Goal: Task Accomplishment & Management: Manage account settings

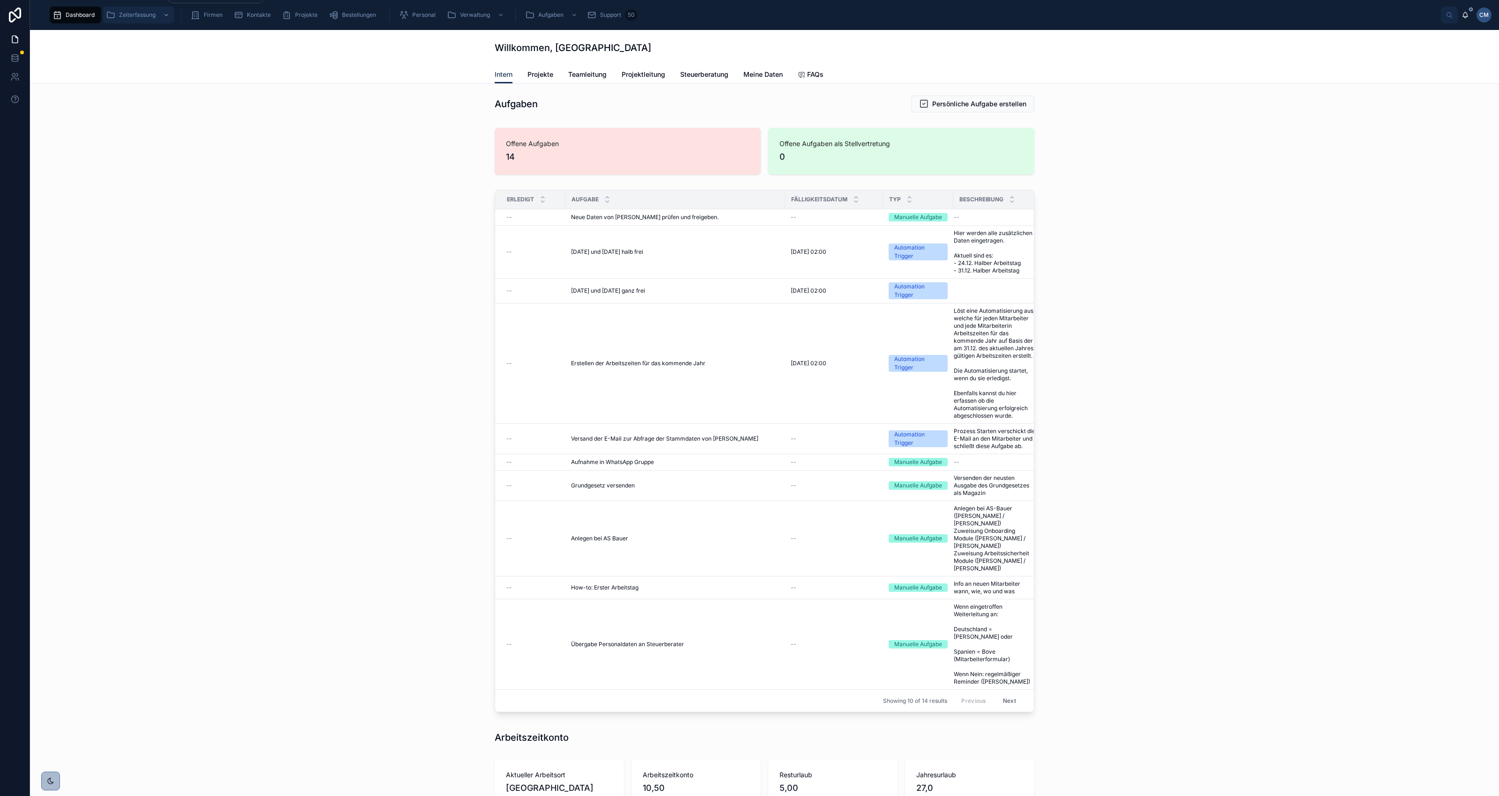
drag, startPoint x: 127, startPoint y: 16, endPoint x: 150, endPoint y: 20, distance: 23.6
click at [127, 16] on span "Zeiterfassung" at bounding box center [137, 14] width 37 height 7
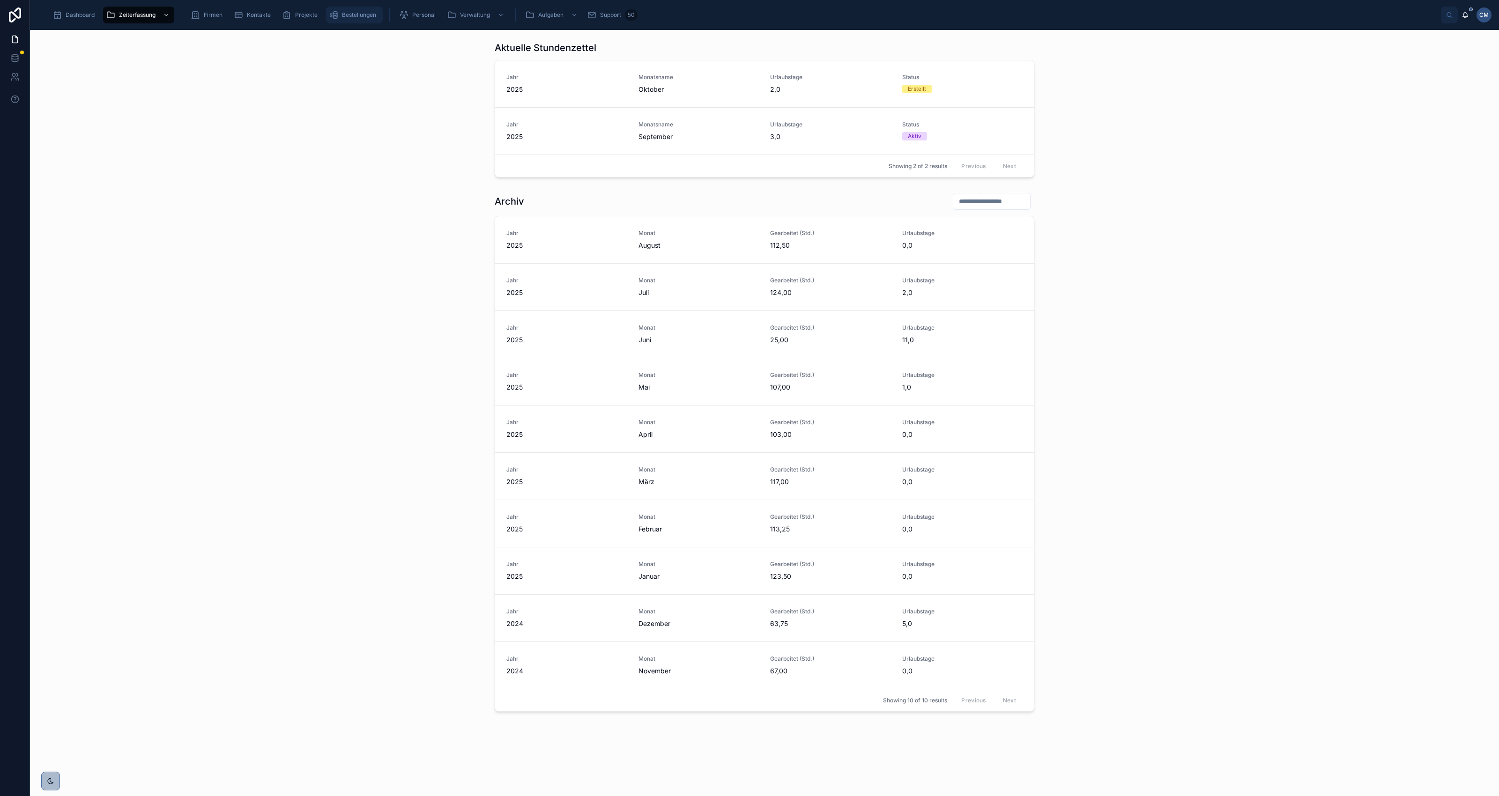
click at [361, 15] on span "Bestellungen" at bounding box center [359, 14] width 34 height 7
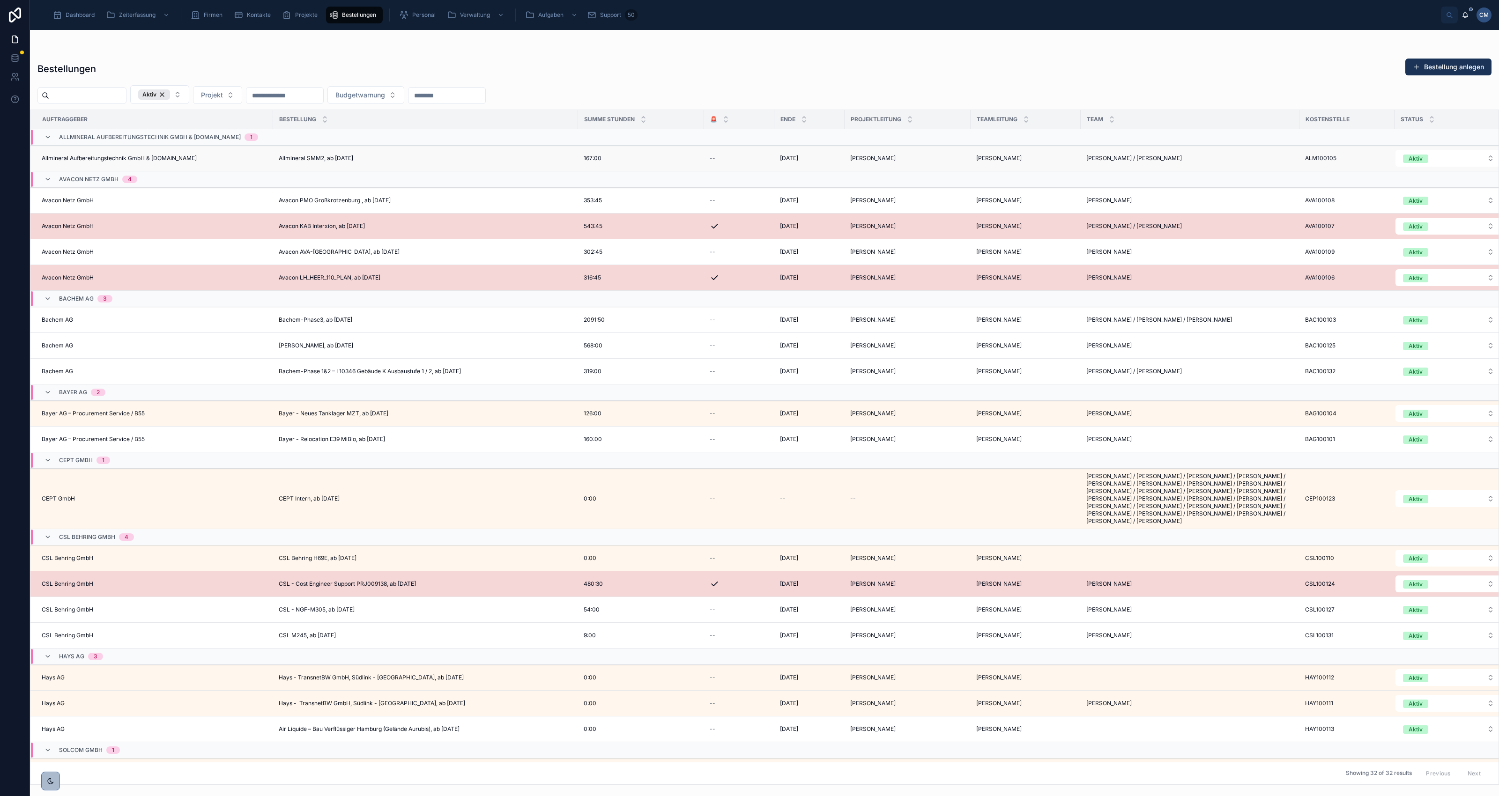
click at [790, 156] on span "[DATE]" at bounding box center [789, 158] width 18 height 7
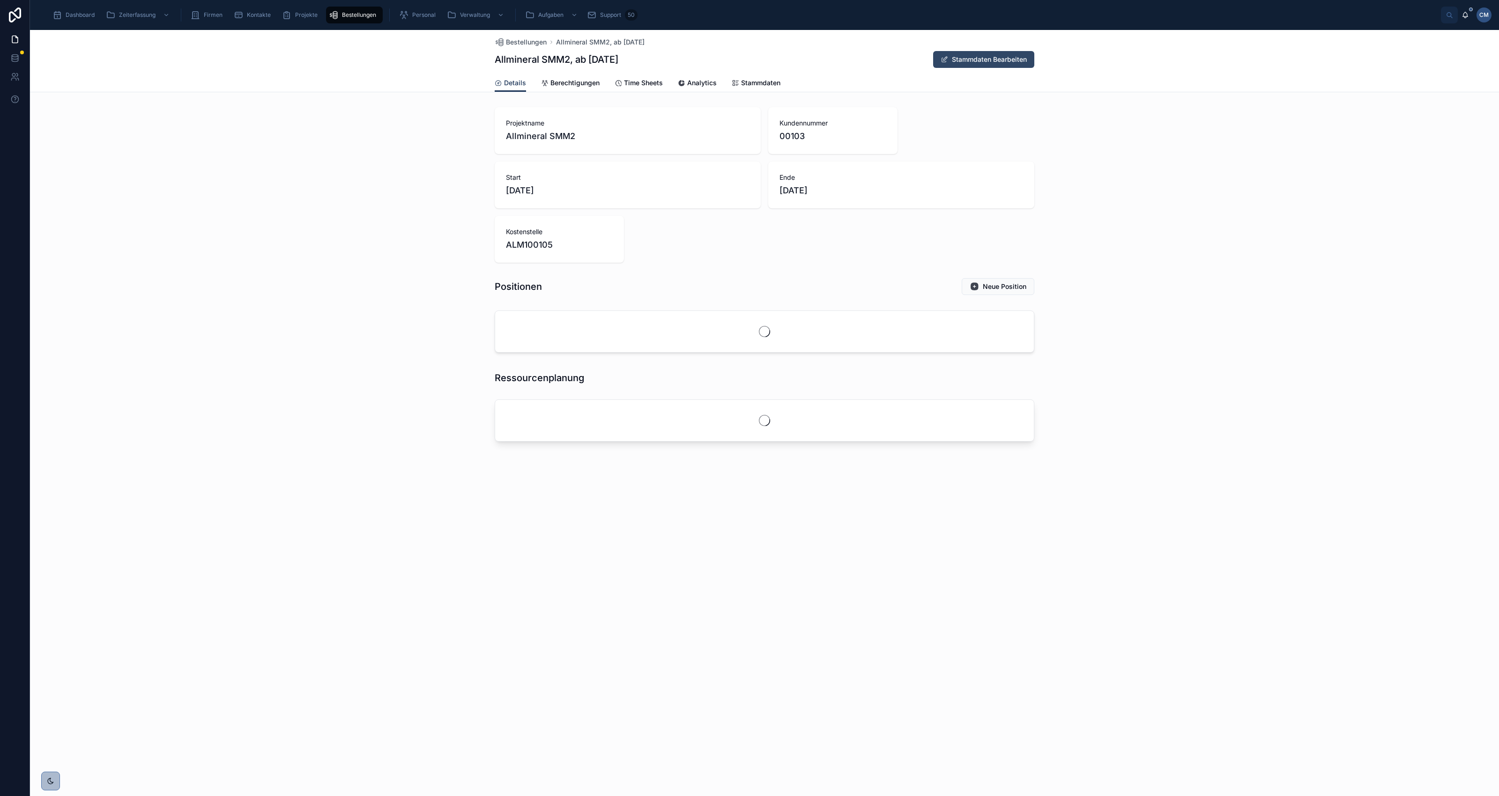
click at [972, 57] on button "Stammdaten Bearbeiten" at bounding box center [983, 59] width 101 height 17
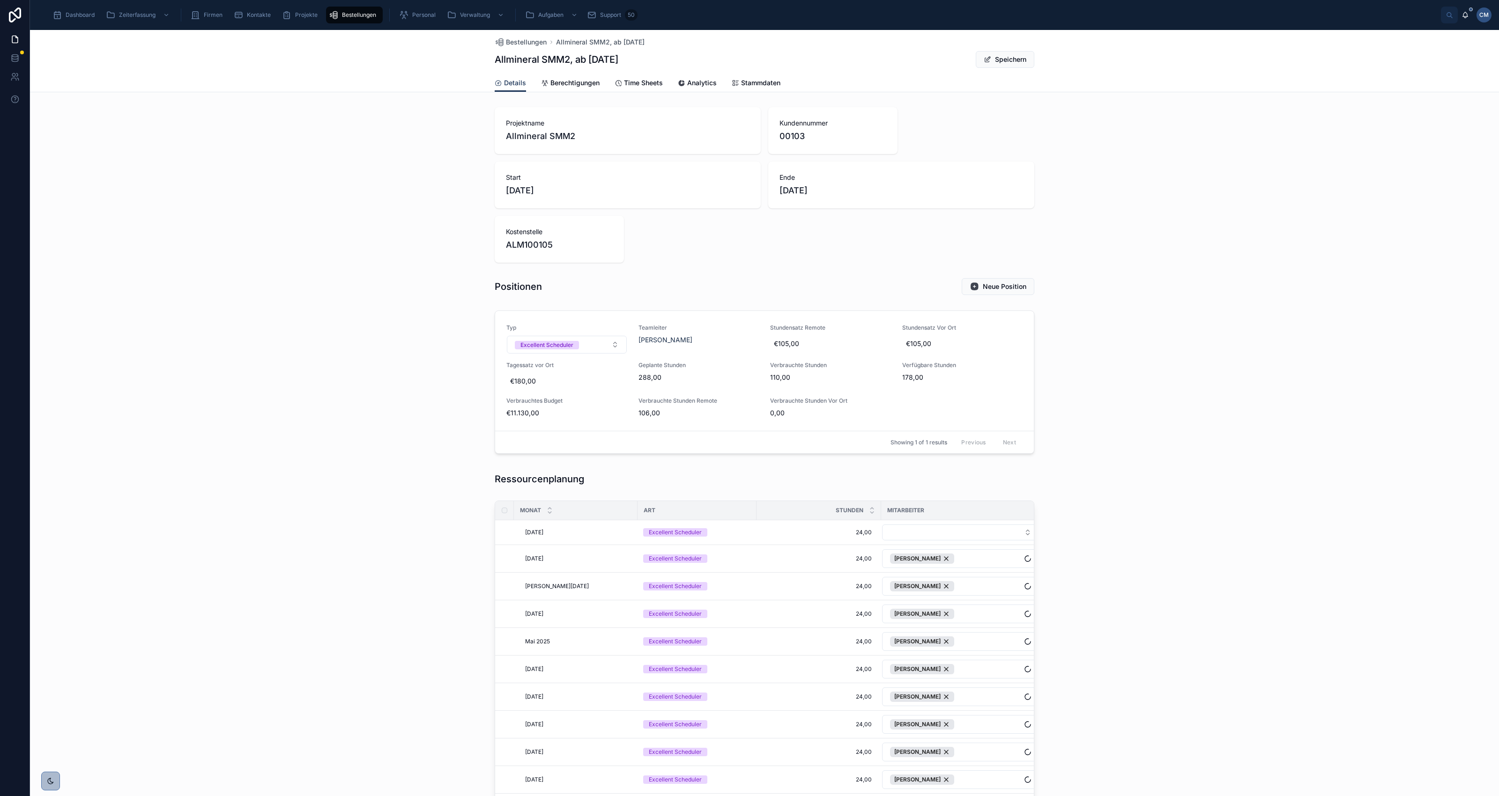
click at [797, 191] on span "[DATE]" at bounding box center [901, 190] width 244 height 13
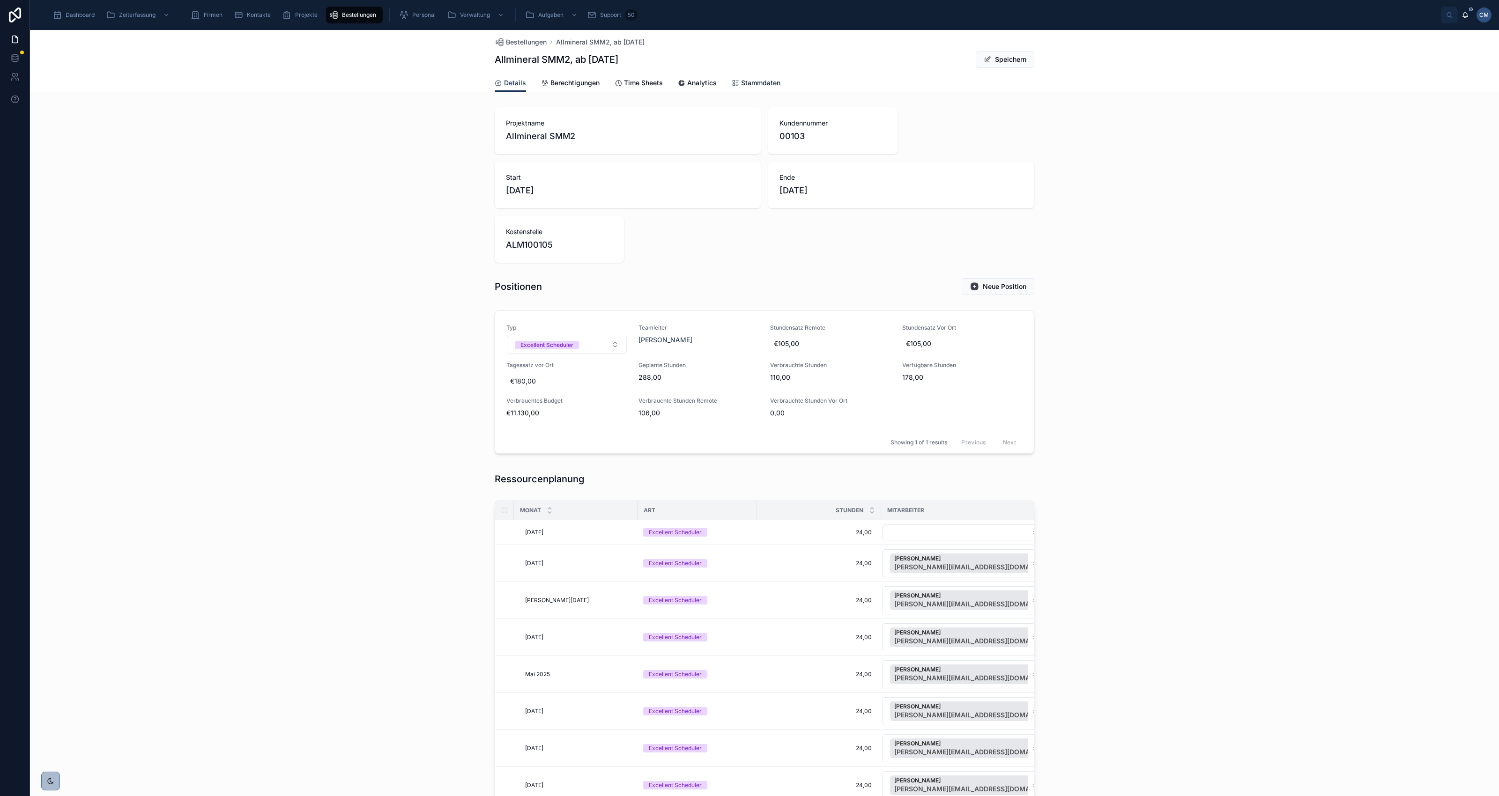
click at [744, 83] on span "Stammdaten" at bounding box center [760, 82] width 39 height 9
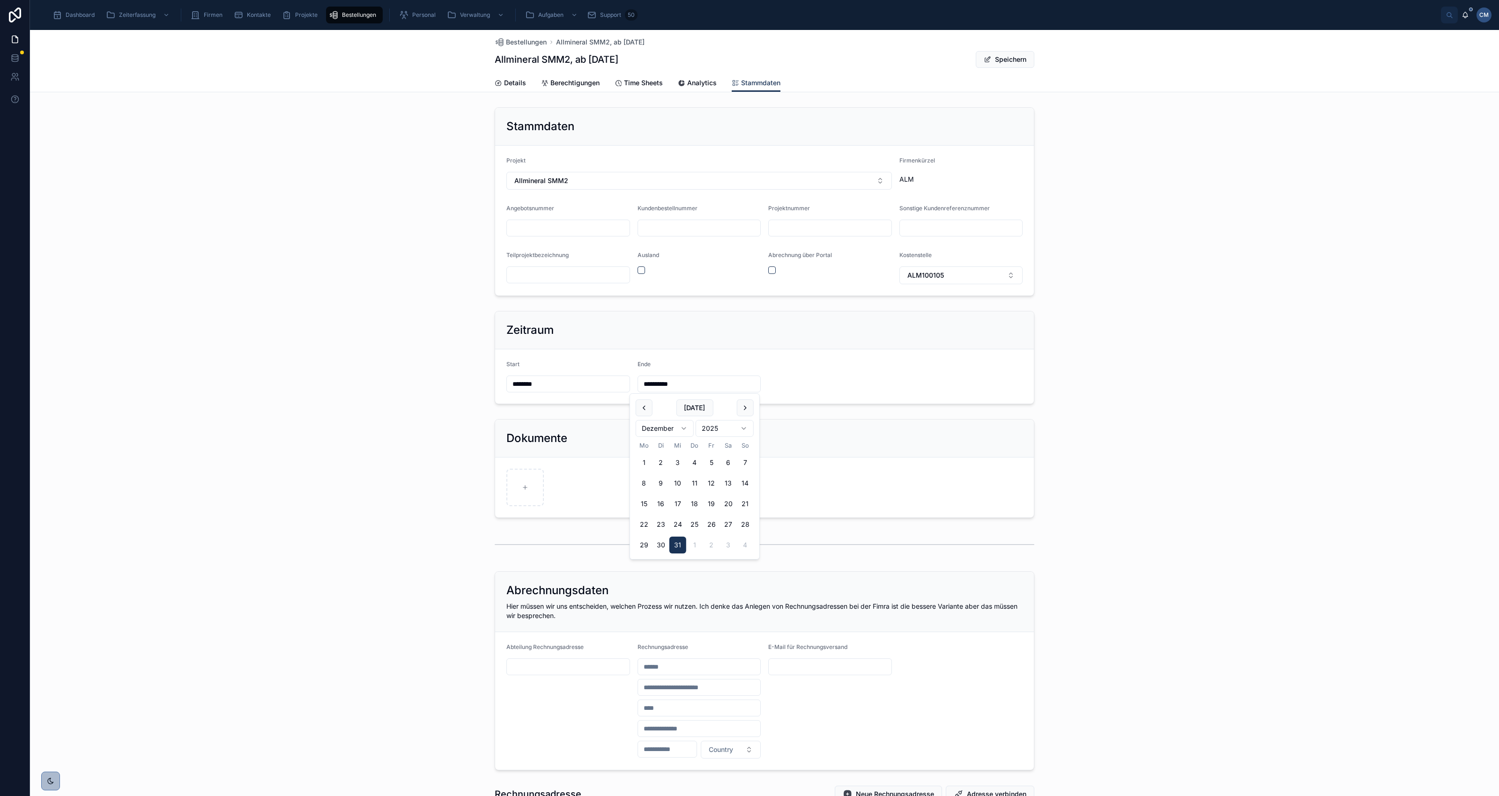
drag, startPoint x: 675, startPoint y: 384, endPoint x: 647, endPoint y: 385, distance: 28.6
click at [647, 385] on input "**********" at bounding box center [699, 383] width 123 height 13
click at [672, 377] on div "**********" at bounding box center [699, 384] width 124 height 17
drag, startPoint x: 678, startPoint y: 383, endPoint x: 634, endPoint y: 382, distance: 44.0
click at [638, 382] on input "**********" at bounding box center [699, 383] width 123 height 13
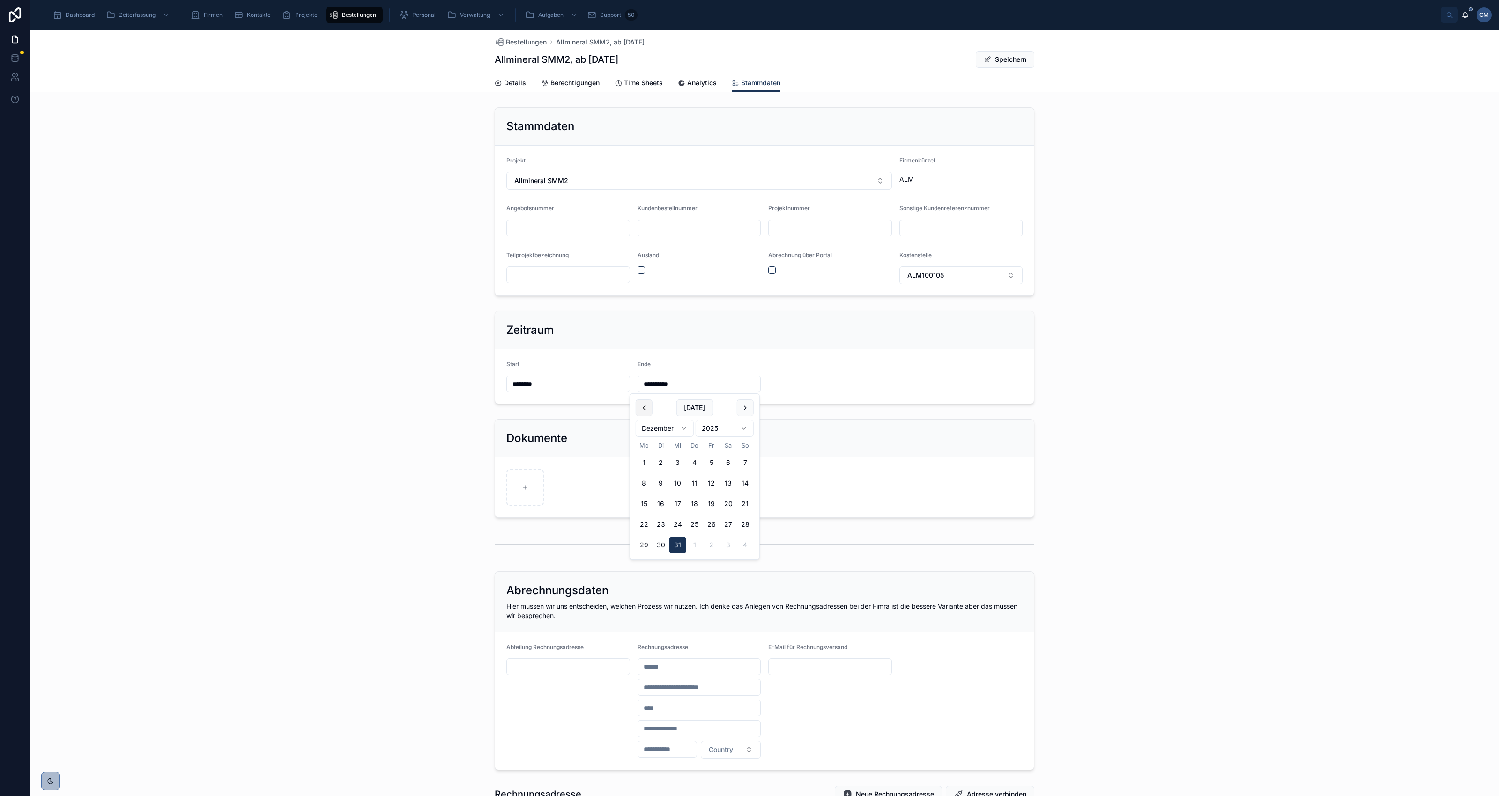
click at [645, 405] on button at bounding box center [643, 407] width 17 height 17
click at [696, 410] on button "[DATE]" at bounding box center [694, 407] width 37 height 17
click at [644, 406] on button at bounding box center [643, 407] width 17 height 17
click at [692, 461] on button "31" at bounding box center [694, 462] width 17 height 17
click at [743, 409] on button at bounding box center [745, 407] width 17 height 17
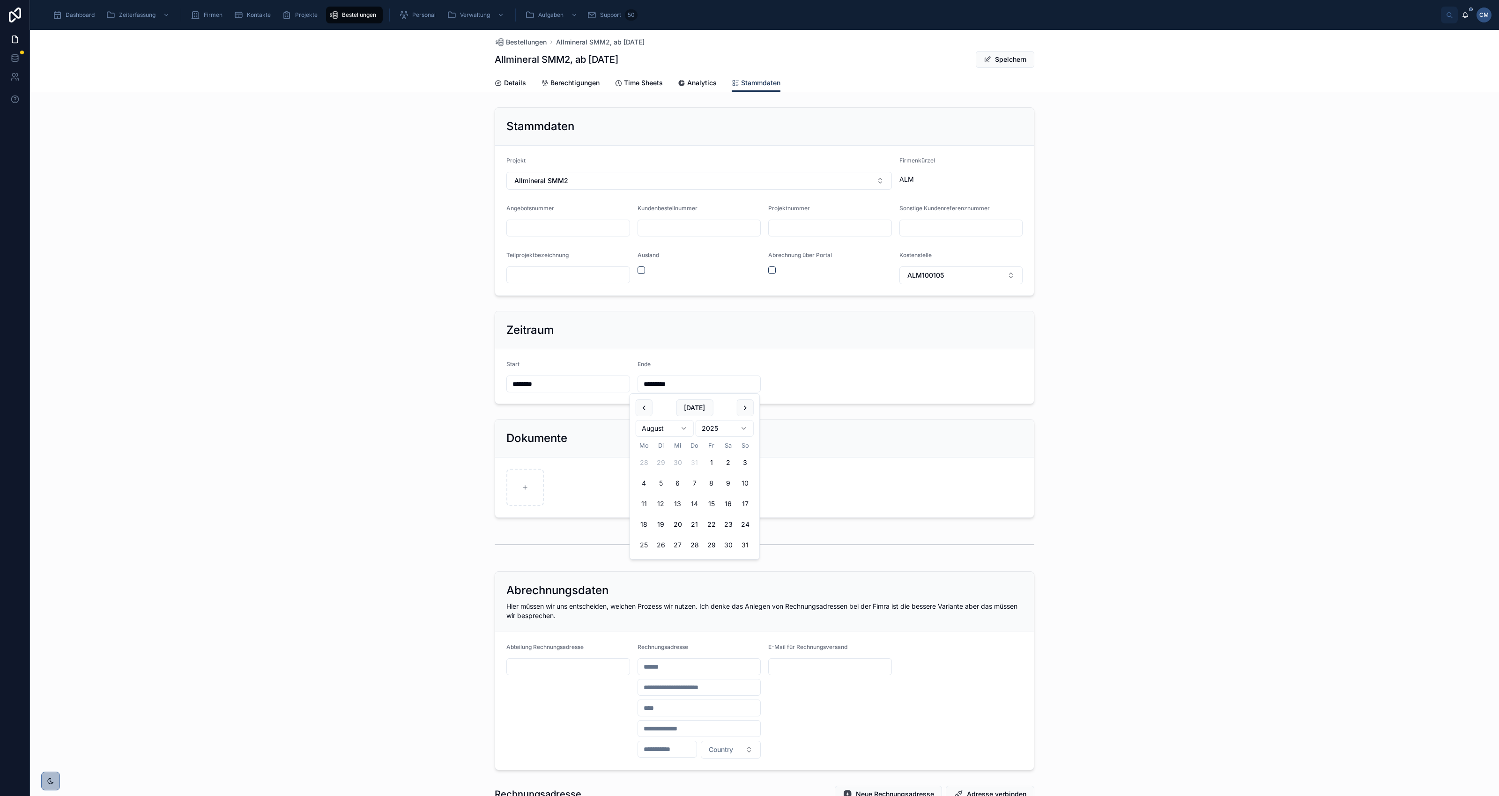
click at [743, 543] on button "31" at bounding box center [745, 545] width 17 height 17
type input "*********"
click at [793, 436] on div "Dokumente" at bounding box center [764, 438] width 516 height 15
click at [997, 61] on button "Speichern" at bounding box center [1004, 59] width 59 height 17
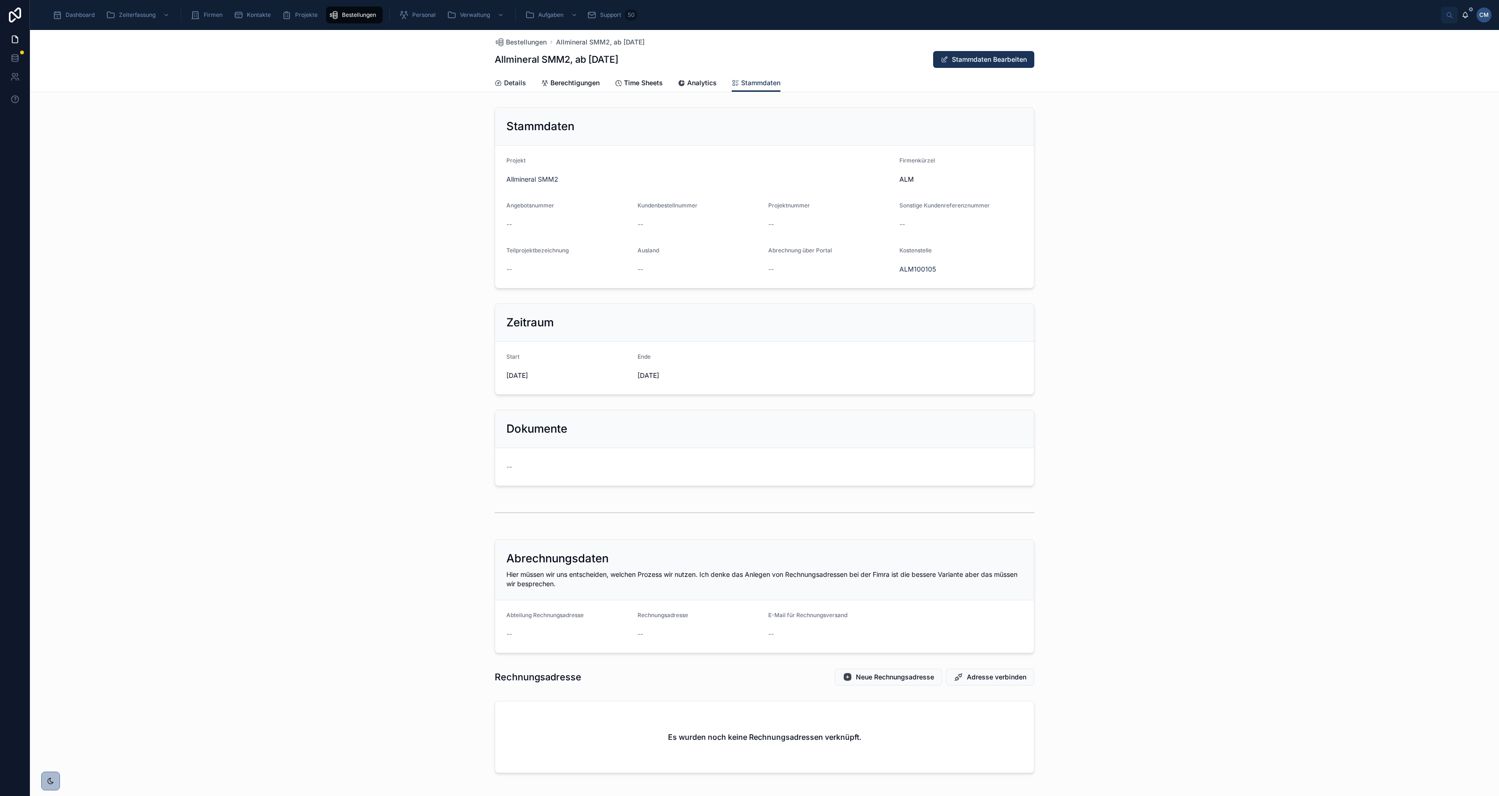
click at [504, 81] on span "Details" at bounding box center [515, 82] width 22 height 9
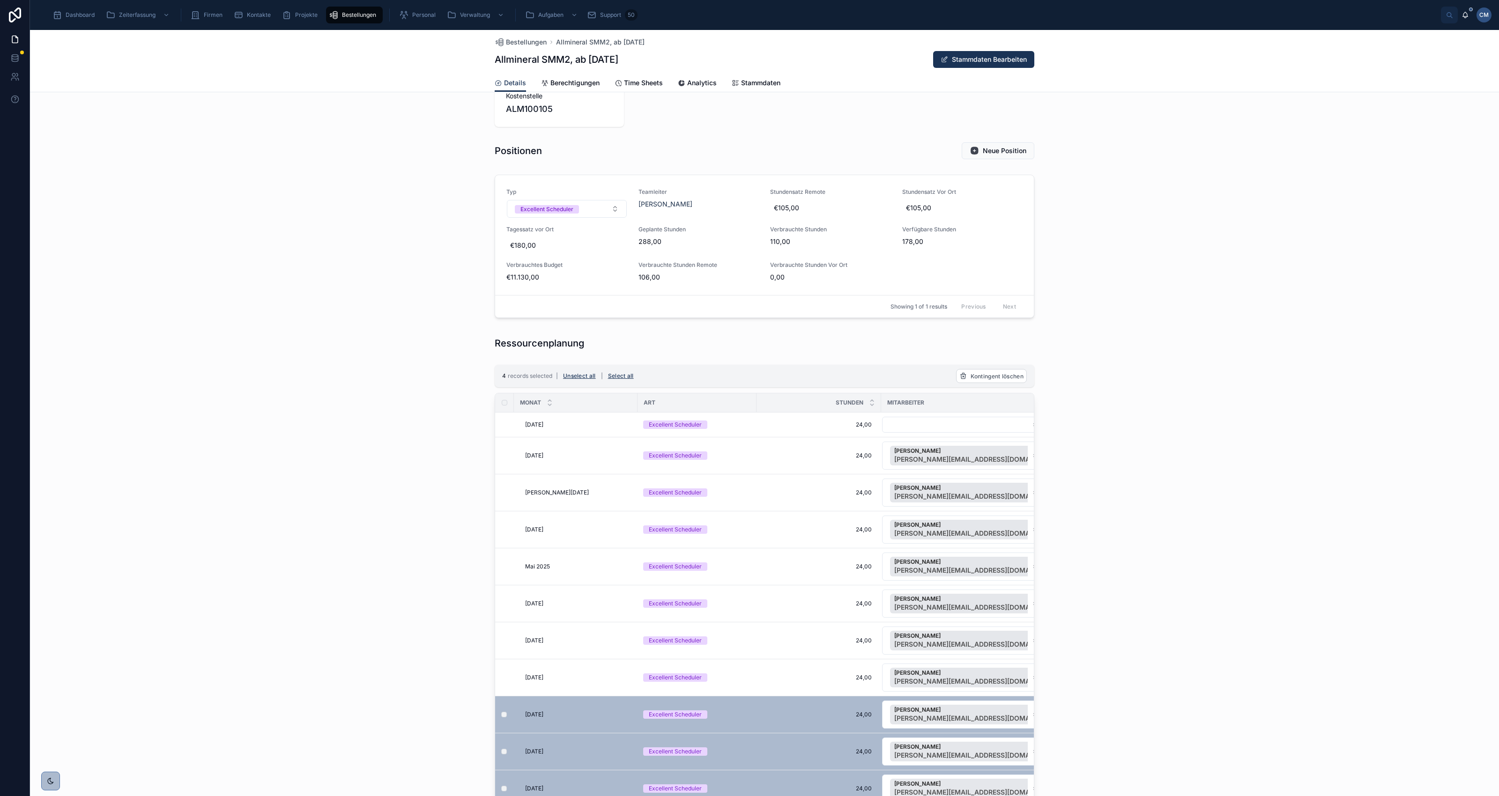
scroll to position [176, 0]
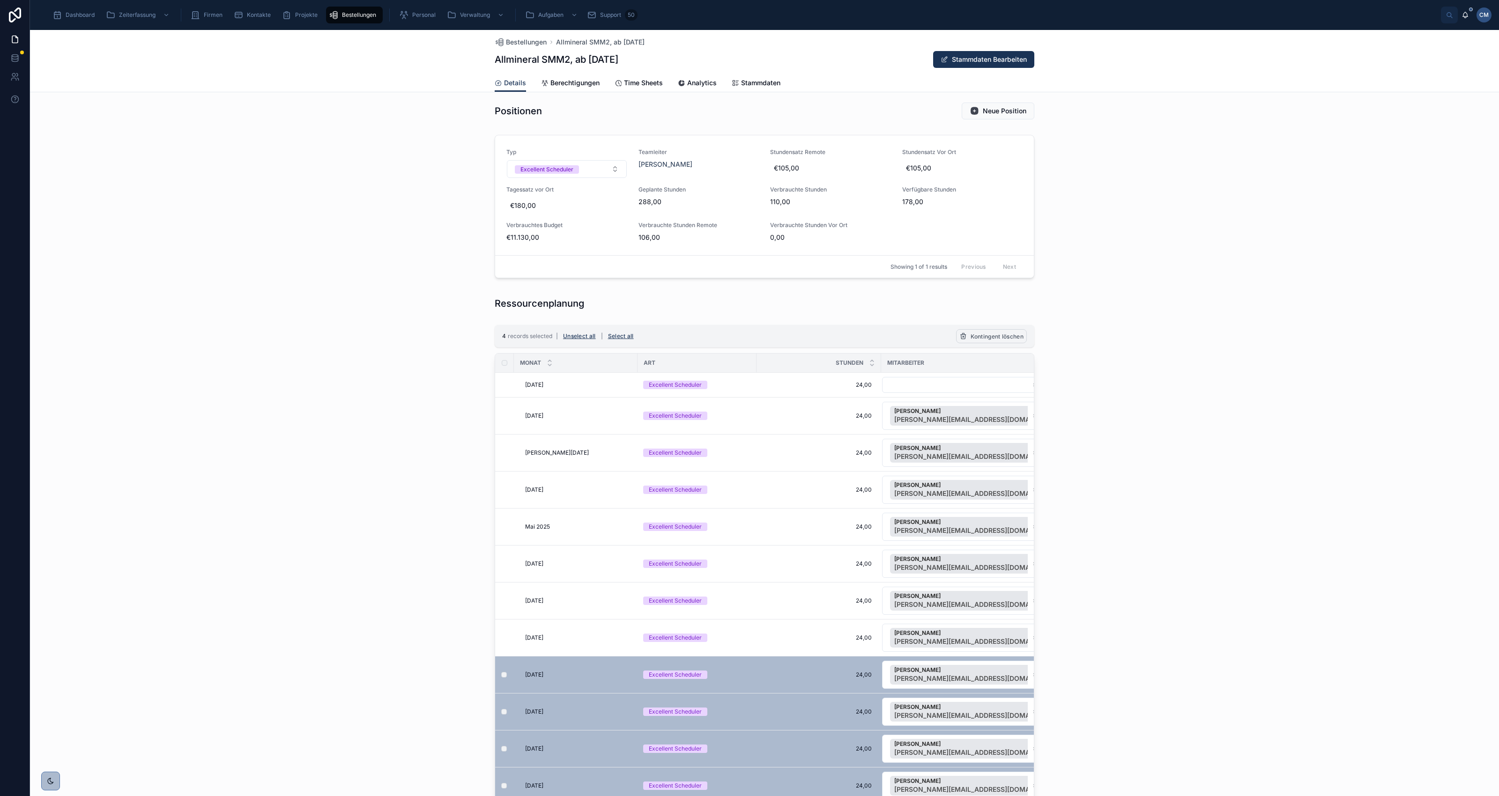
click at [993, 337] on span "Kontingent löschen" at bounding box center [996, 336] width 53 height 7
click at [1029, 318] on icon at bounding box center [1031, 317] width 7 height 7
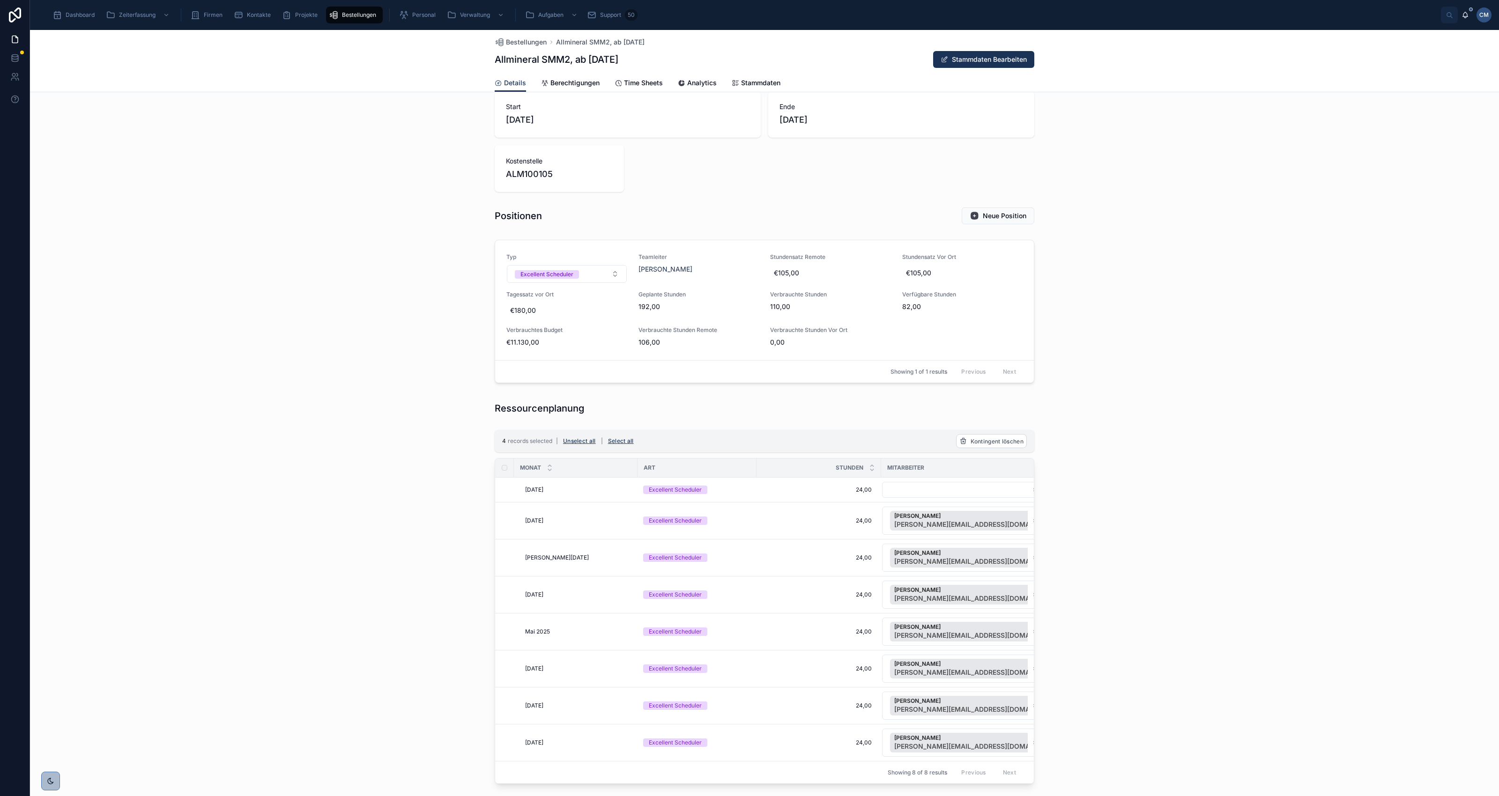
scroll to position [0, 0]
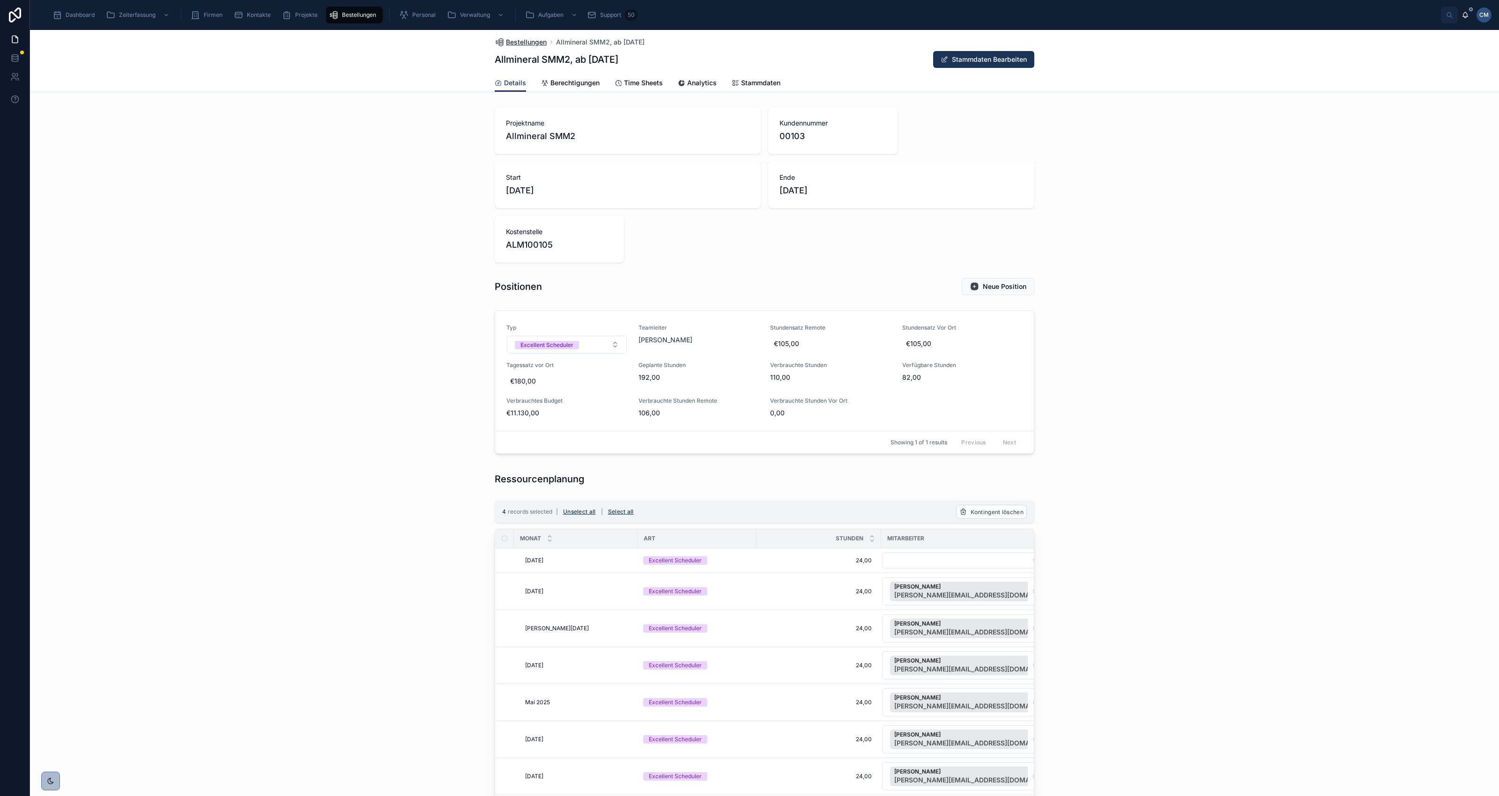
click at [523, 40] on span "Bestellungen" at bounding box center [526, 41] width 41 height 9
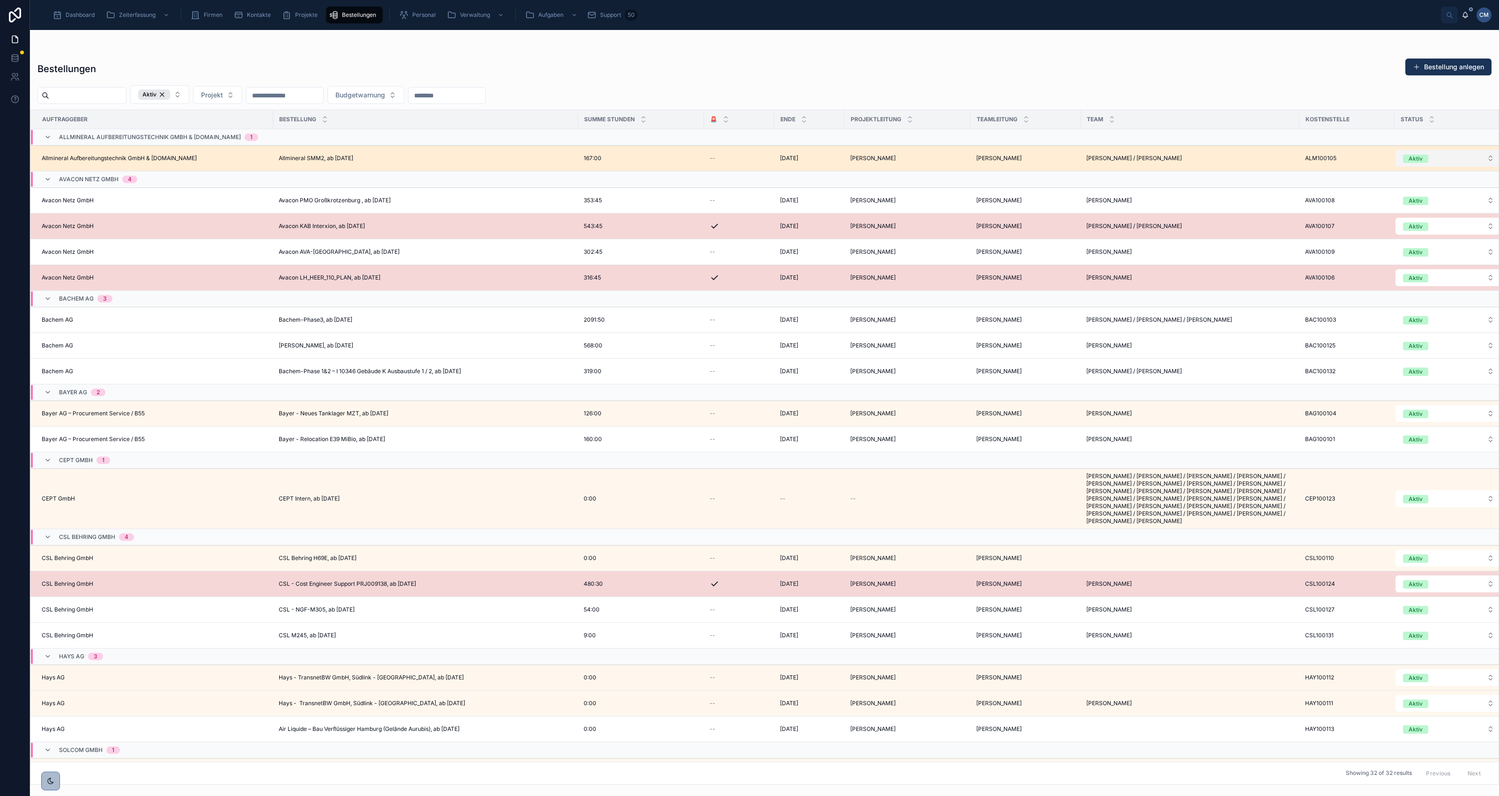
click at [1462, 157] on button "Aktiv" at bounding box center [1448, 158] width 106 height 17
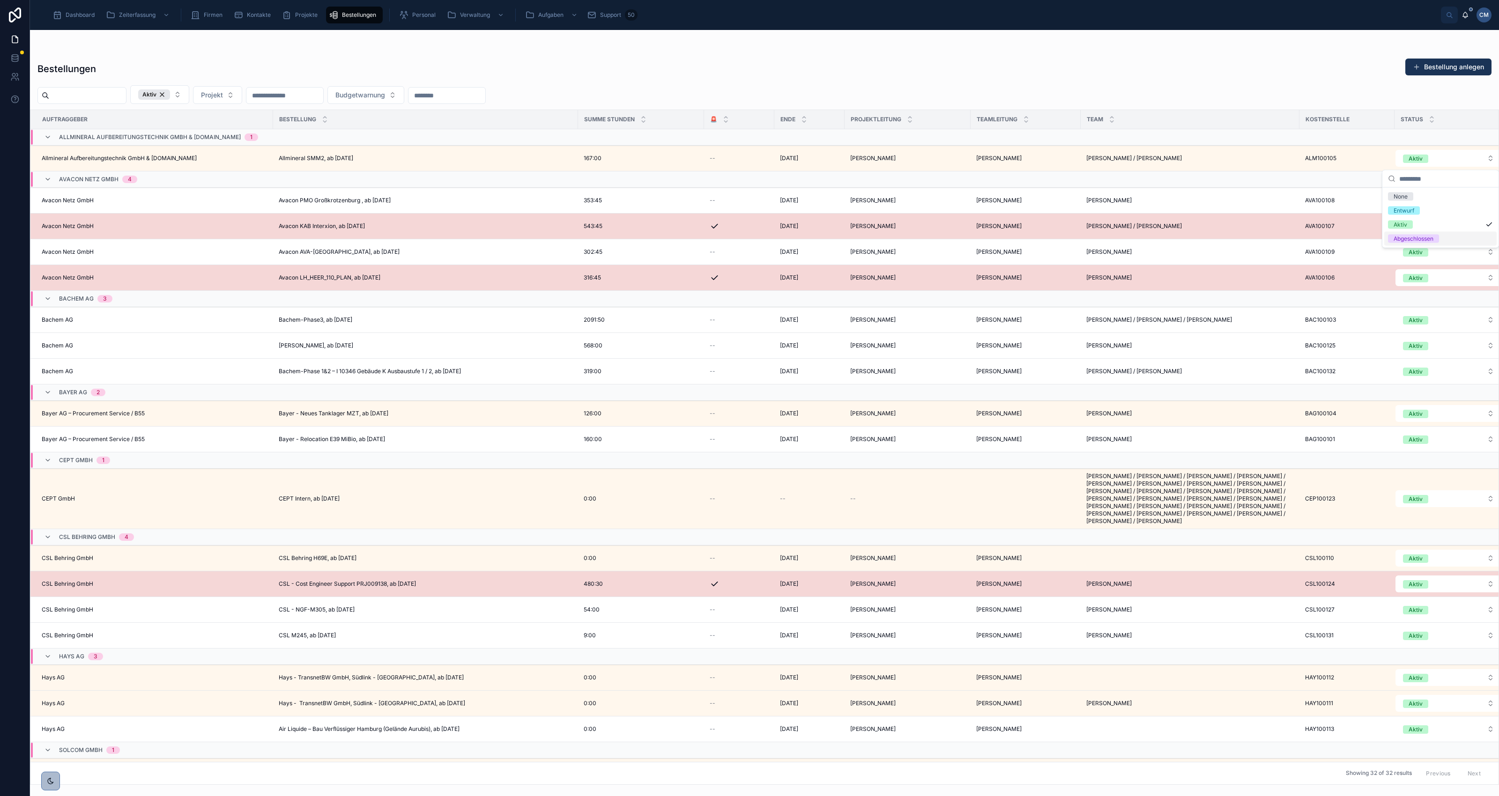
click at [1413, 238] on div "Abgeschlossen" at bounding box center [1413, 239] width 40 height 8
